Goal: Navigation & Orientation: Find specific page/section

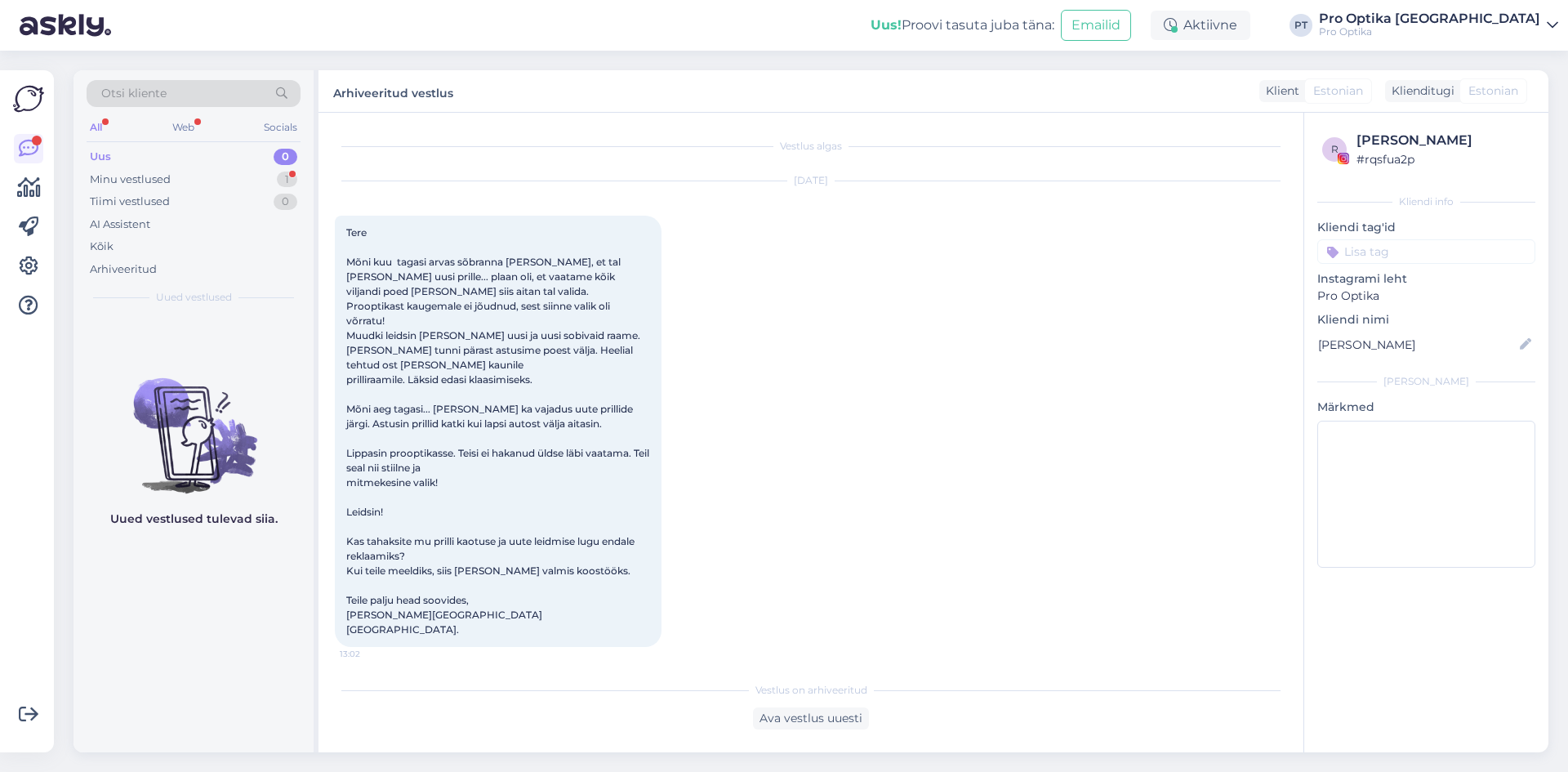
scroll to position [3450, 0]
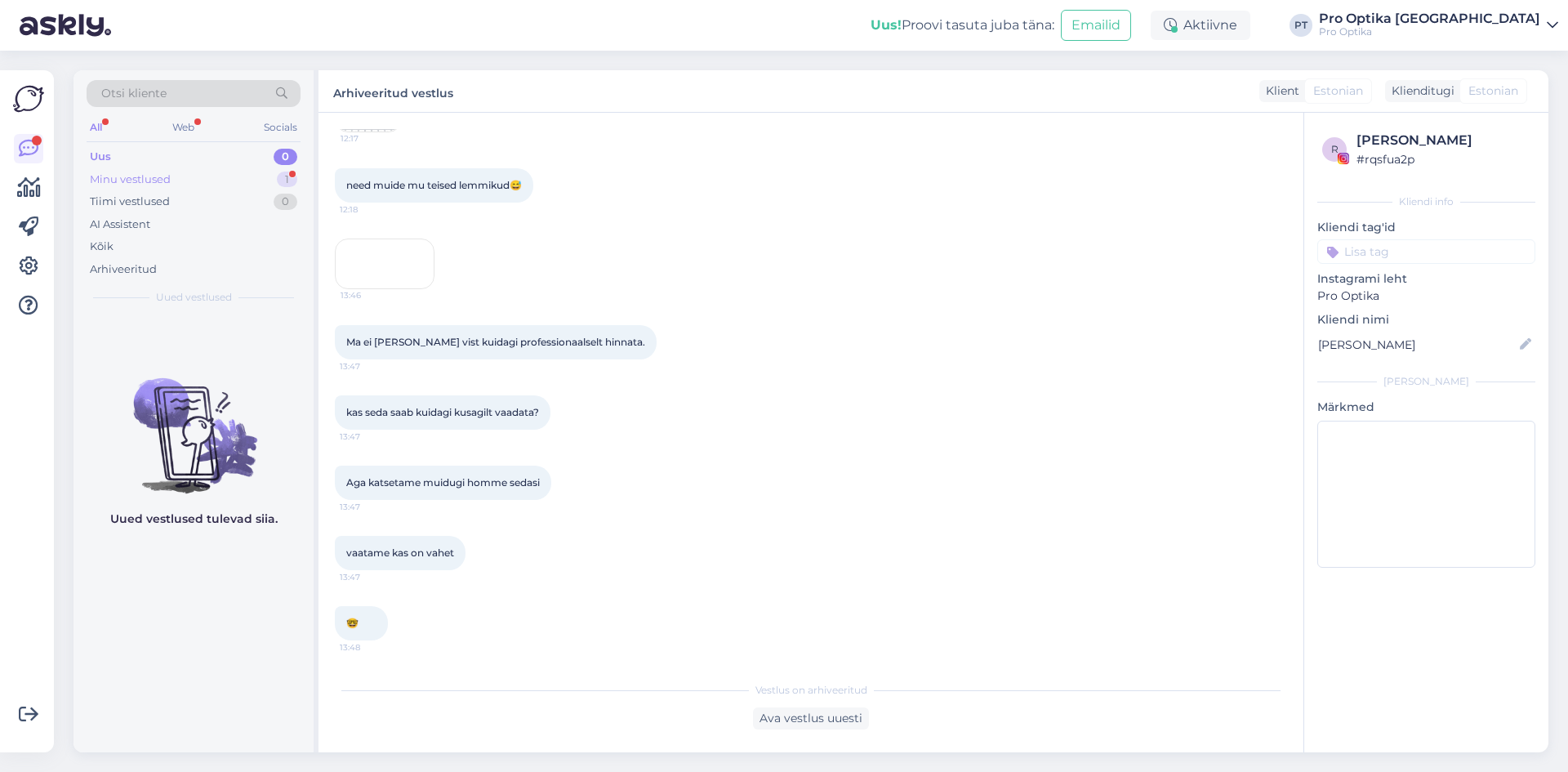
click at [175, 180] on div "Minu vestlused 1" at bounding box center [194, 180] width 214 height 23
click at [181, 121] on div "Web" at bounding box center [184, 127] width 29 height 21
click at [181, 121] on div "Web" at bounding box center [183, 127] width 30 height 21
click at [167, 163] on div "Uus 0" at bounding box center [194, 157] width 214 height 23
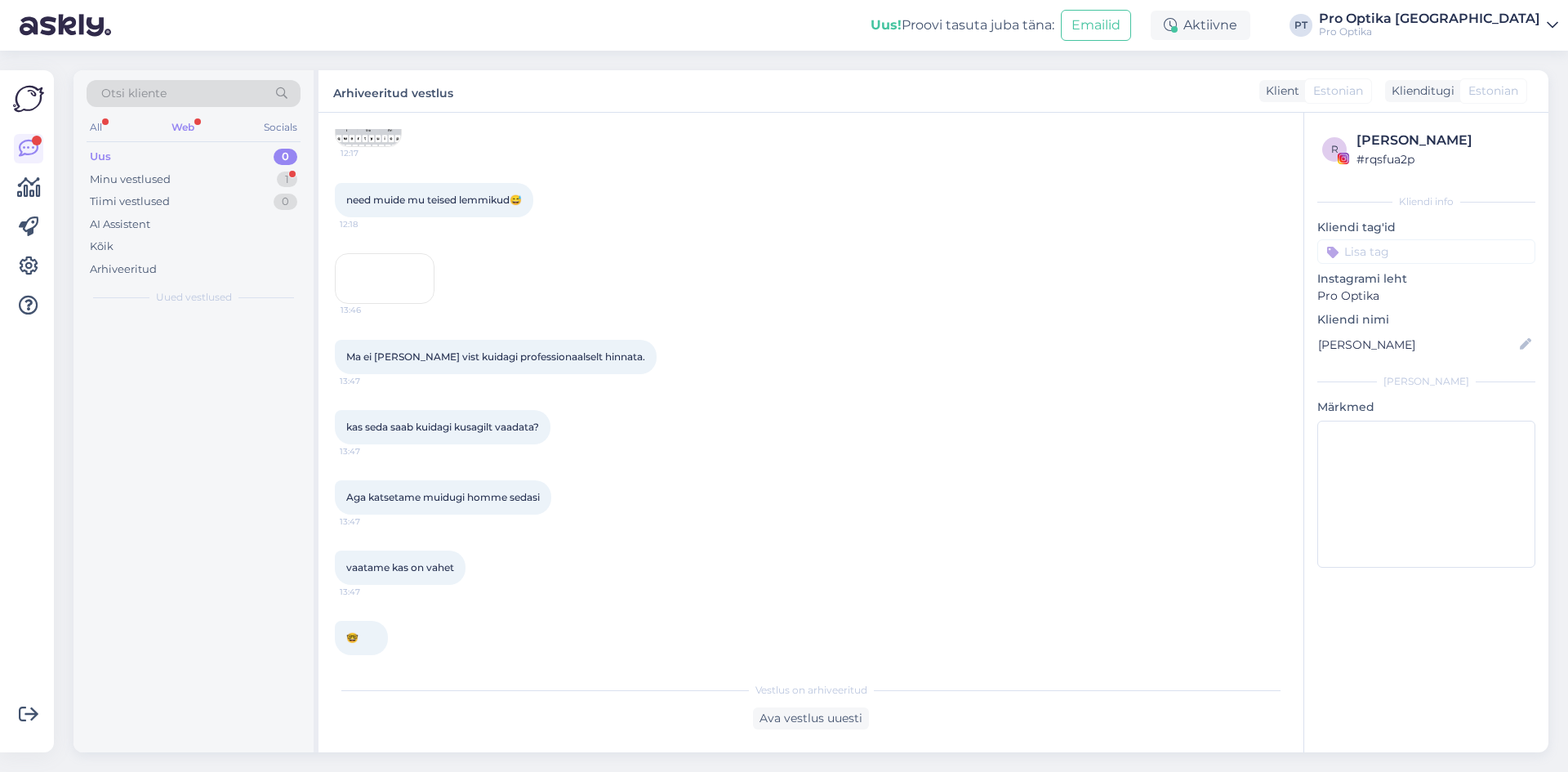
scroll to position [3317, 0]
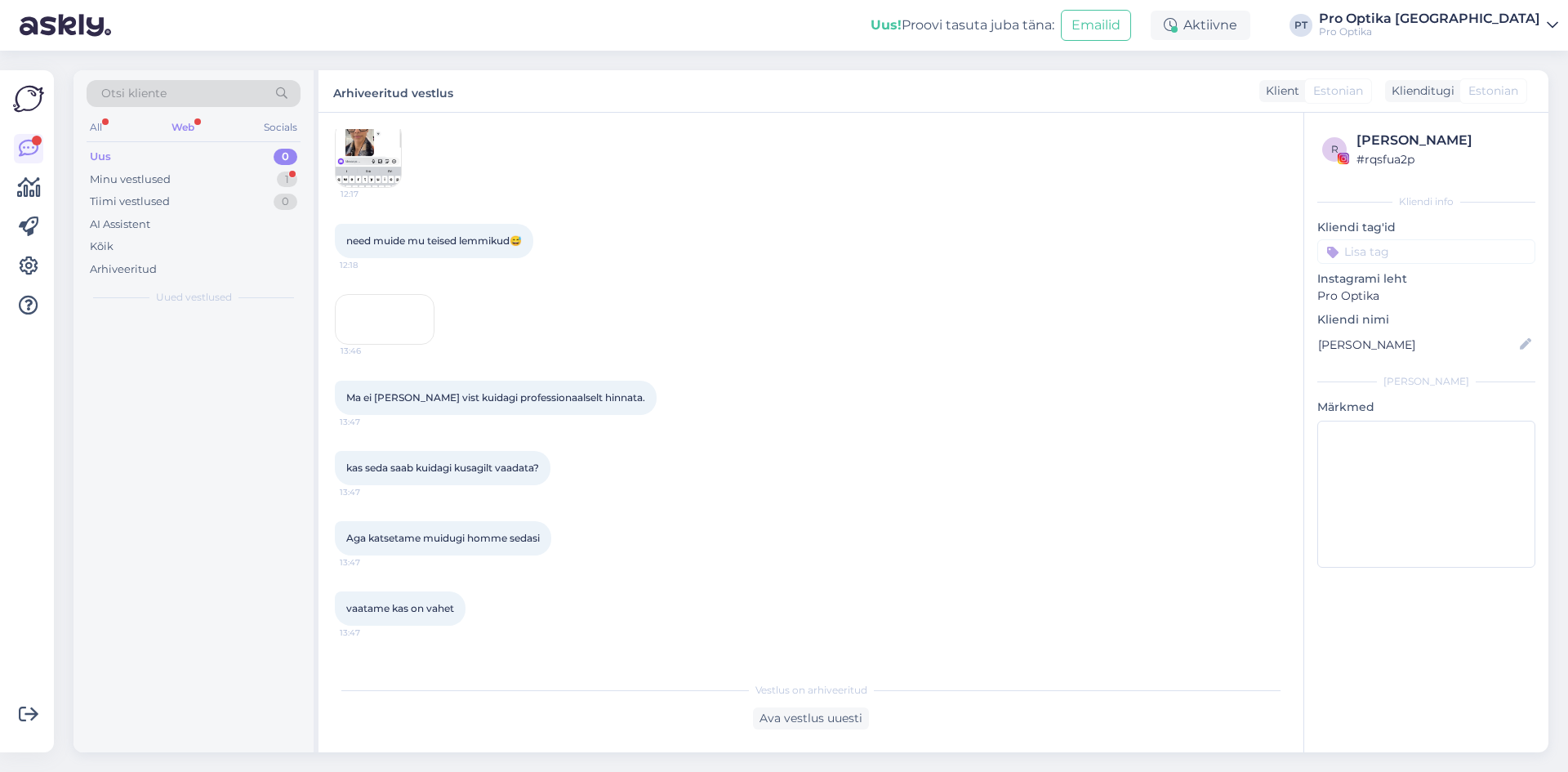
click at [188, 127] on div "Web" at bounding box center [183, 127] width 30 height 21
click at [162, 194] on div "Tiimi vestlused" at bounding box center [130, 202] width 80 height 16
click at [162, 186] on div "Minu vestlused" at bounding box center [130, 180] width 81 height 16
click at [162, 186] on div "Minu vestlused" at bounding box center [133, 180] width 85 height 16
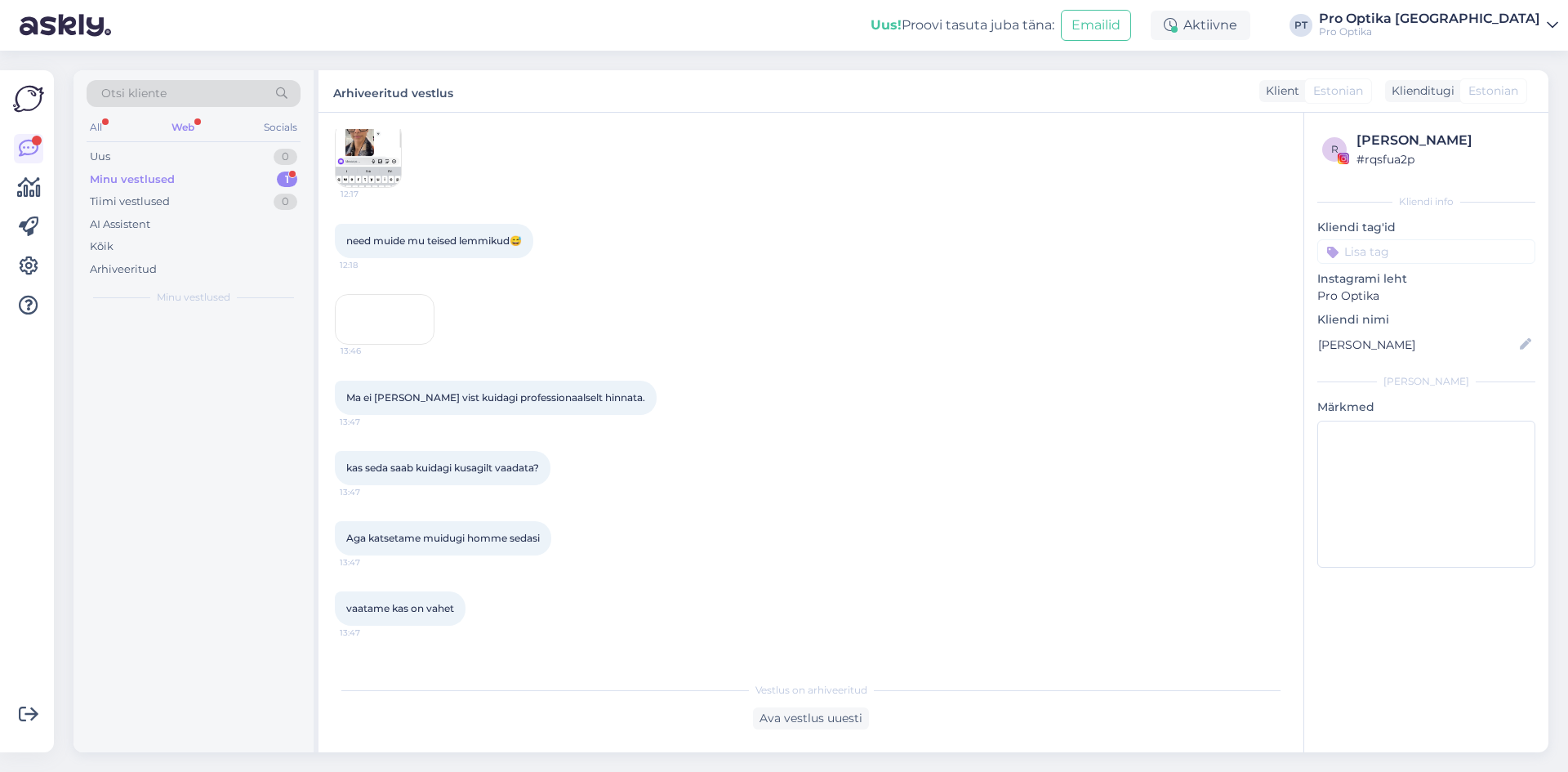
click at [185, 129] on div "Web" at bounding box center [183, 127] width 30 height 21
click at [91, 115] on div "Otsi kliente" at bounding box center [194, 98] width 214 height 37
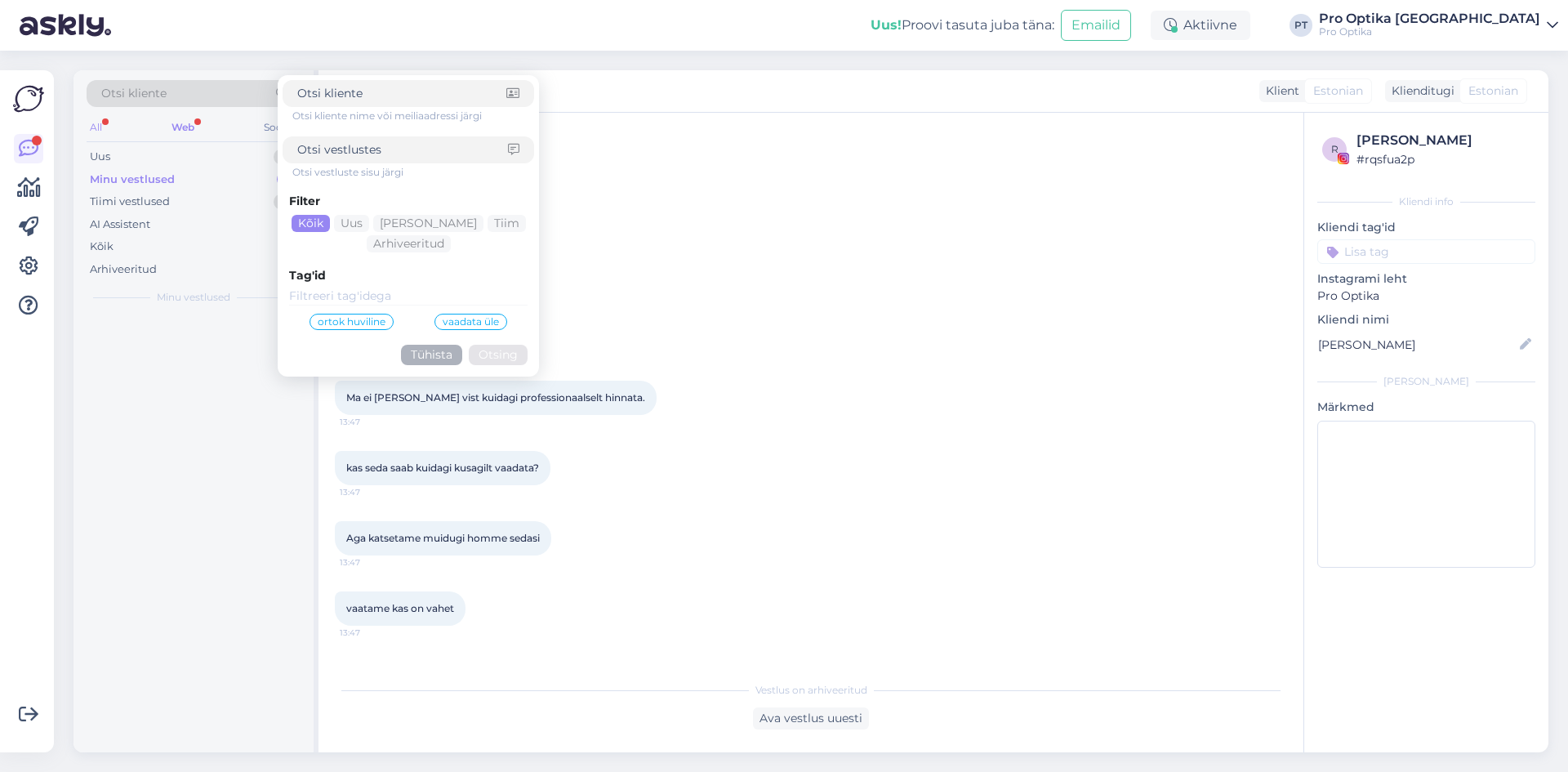
click at [91, 134] on div "All" at bounding box center [96, 127] width 19 height 21
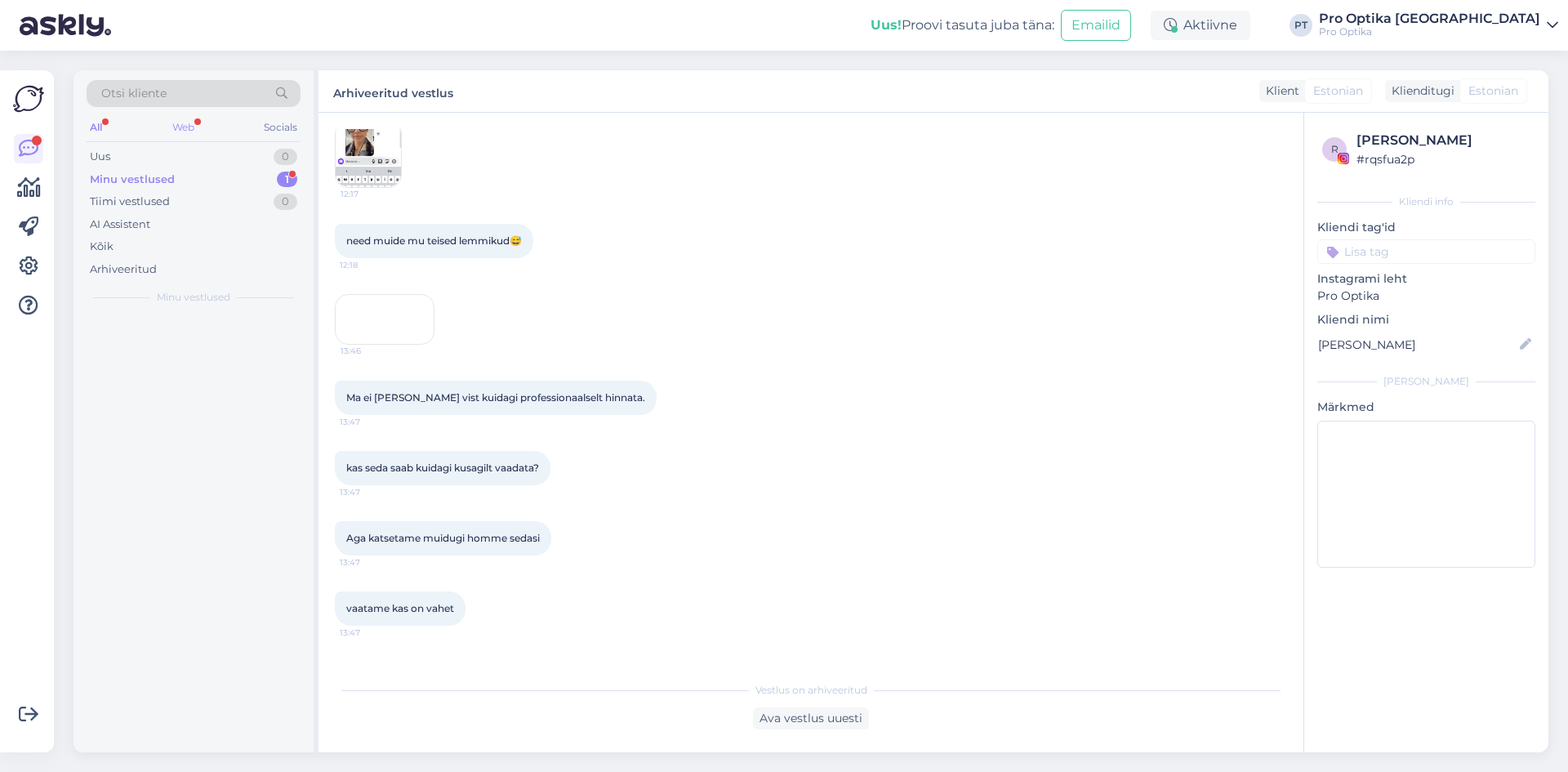
click at [193, 125] on div "Web" at bounding box center [184, 127] width 29 height 21
click at [194, 115] on div "Otsi kliente" at bounding box center [194, 98] width 214 height 37
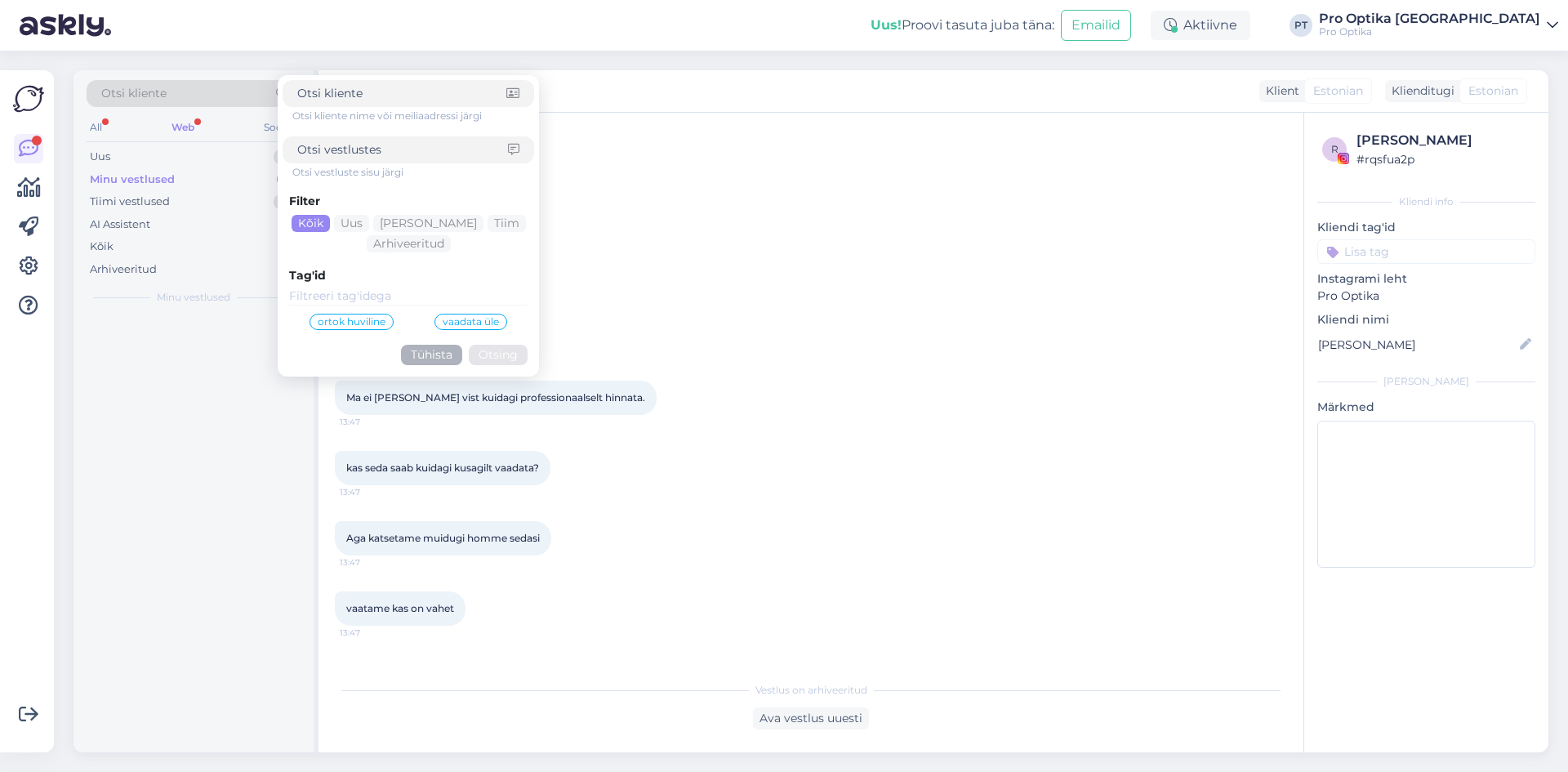
click at [168, 121] on div "All Web Socials" at bounding box center [194, 129] width 214 height 26
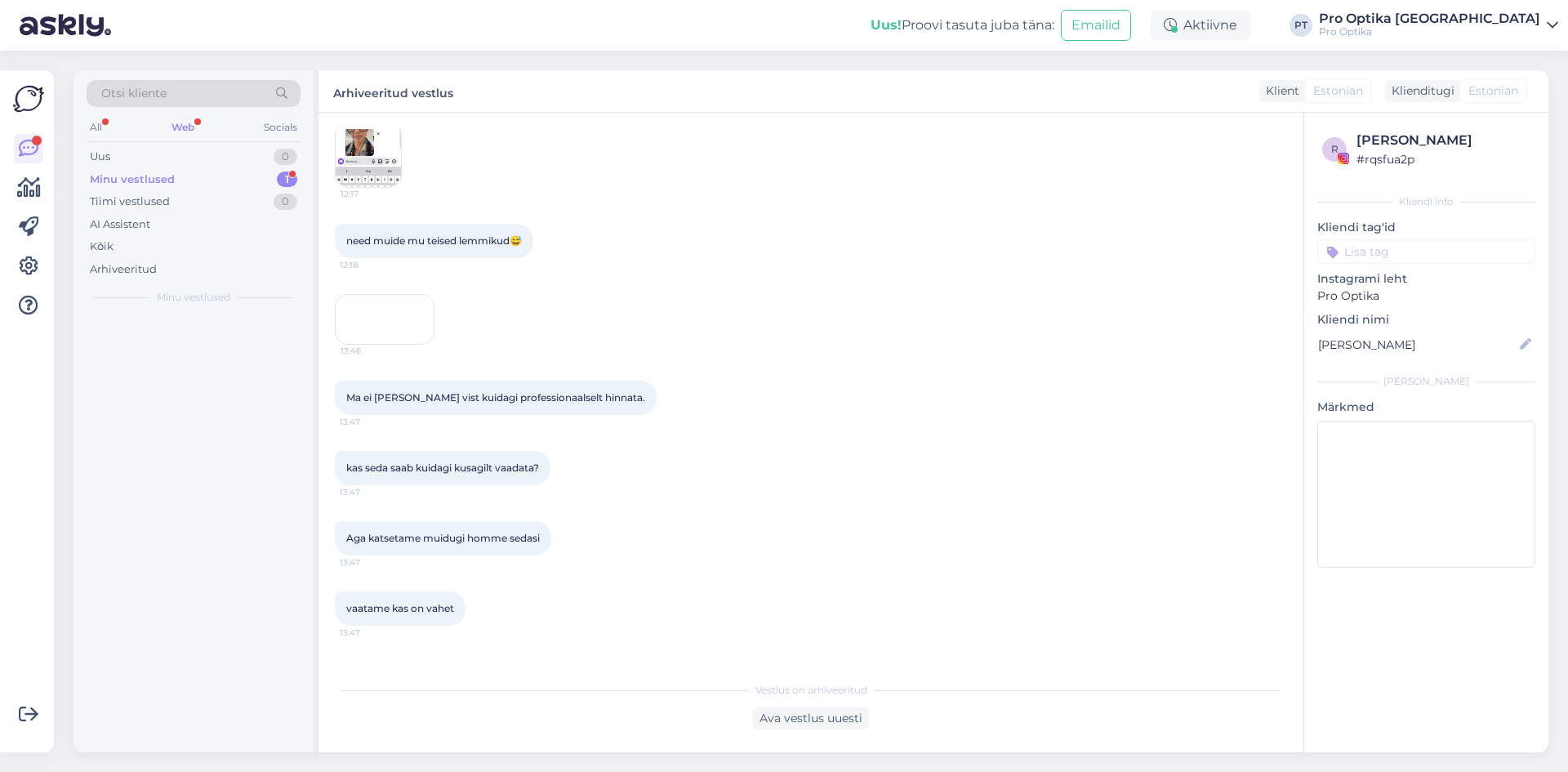
click at [197, 121] on div "Web" at bounding box center [183, 127] width 30 height 21
click at [103, 129] on div "All" at bounding box center [96, 127] width 19 height 21
